Goal: Find specific page/section: Find specific page/section

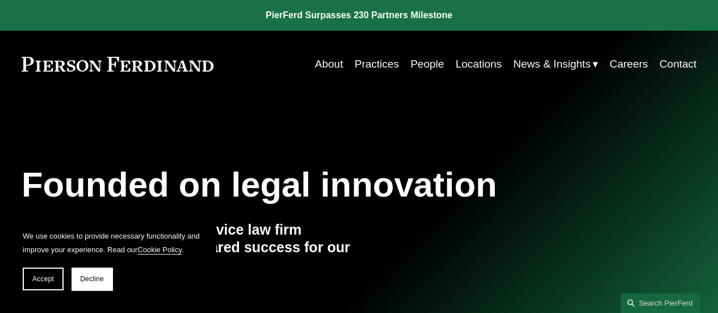
click at [422, 66] on link "People" at bounding box center [426, 64] width 33 height 22
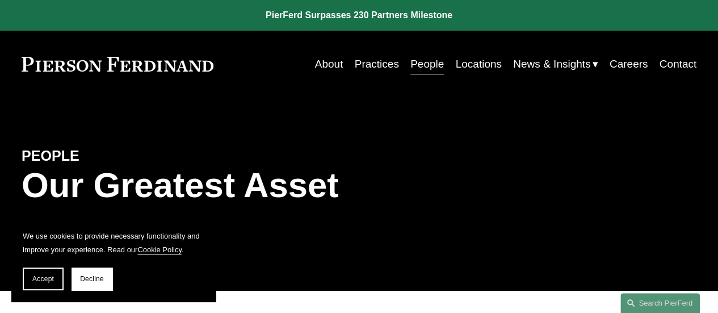
scroll to position [170, 0]
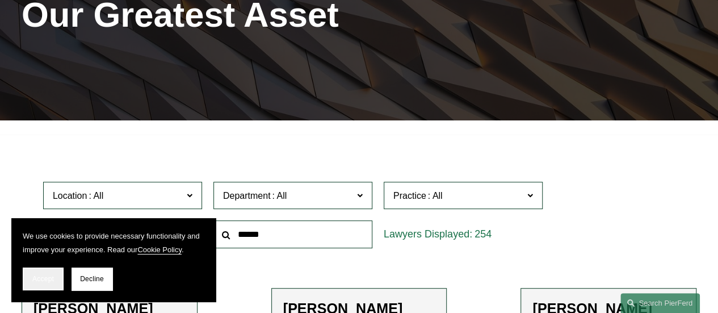
click at [40, 277] on span "Accept" at bounding box center [43, 279] width 22 height 8
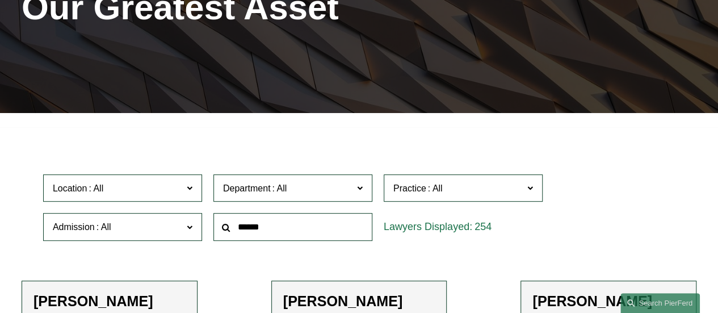
scroll to position [227, 0]
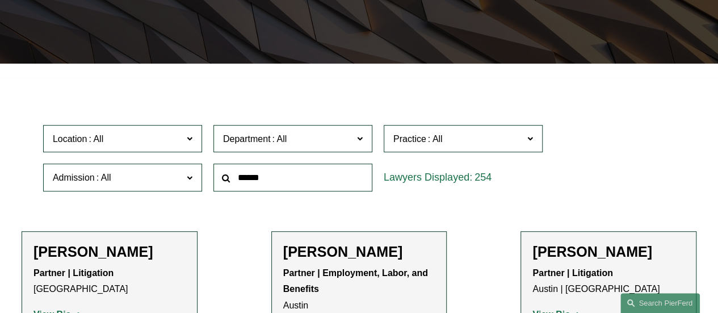
click at [261, 184] on input "text" at bounding box center [292, 177] width 159 height 28
type input "***"
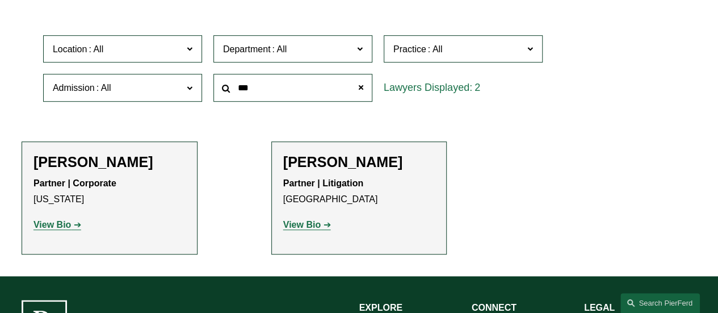
scroll to position [340, 0]
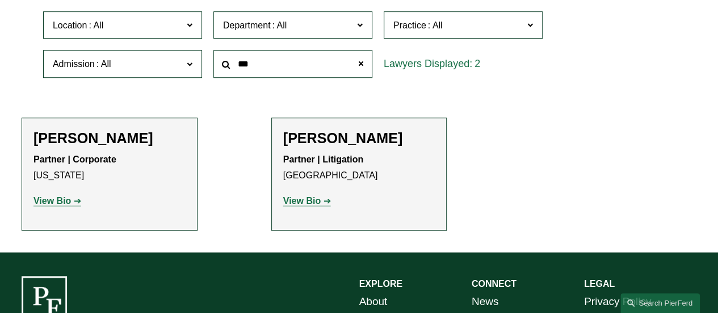
drag, startPoint x: 66, startPoint y: 203, endPoint x: 77, endPoint y: 196, distance: 12.9
click at [66, 203] on strong "View Bio" at bounding box center [51, 201] width 37 height 10
